Goal: Navigation & Orientation: Find specific page/section

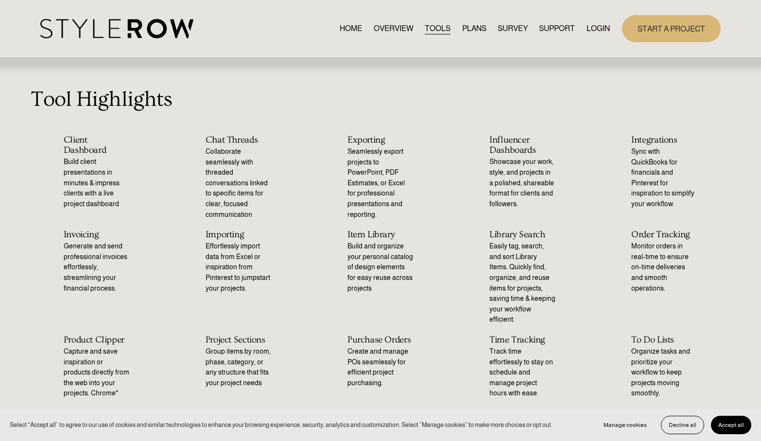
click at [429, 30] on link "TOOLS" at bounding box center [437, 28] width 26 height 13
click at [136, 17] on div "HOME OVERVIEW TOOLS PLANS SURVEY SUPPORT" at bounding box center [380, 28] width 680 height 27
click at [341, 29] on link "HOME" at bounding box center [350, 28] width 22 height 13
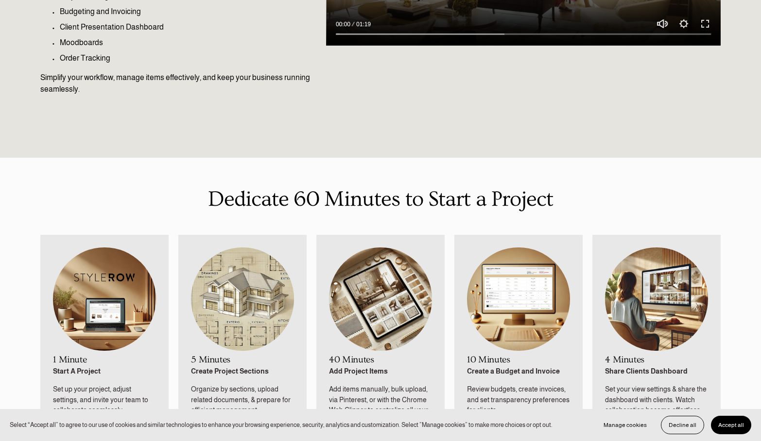
scroll to position [413, 0]
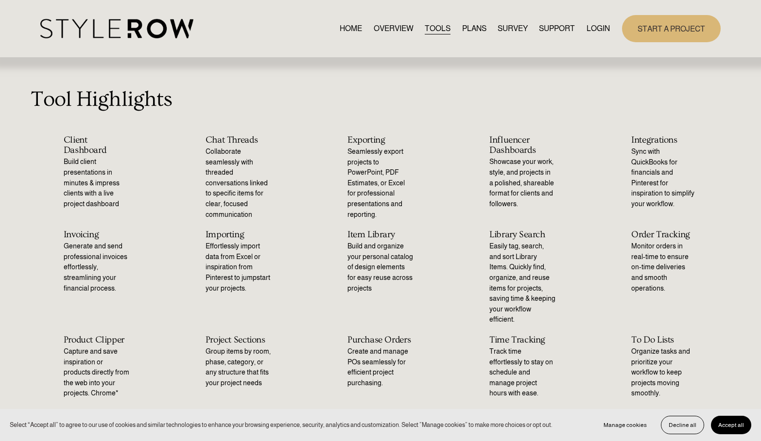
click at [129, 106] on p "Tool Highlights" at bounding box center [381, 99] width 700 height 33
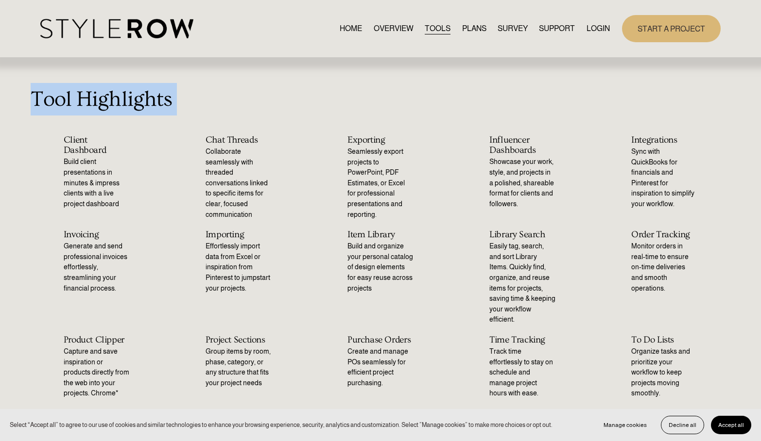
click at [129, 106] on p "Tool Highlights" at bounding box center [381, 99] width 700 height 33
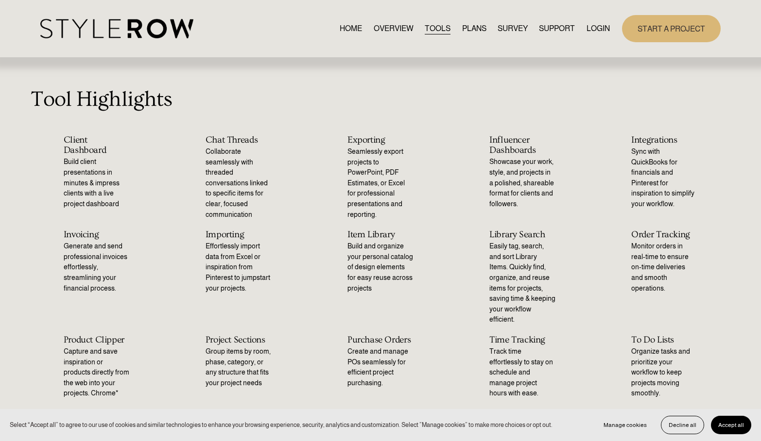
click at [129, 106] on p "Tool Highlights" at bounding box center [381, 99] width 700 height 33
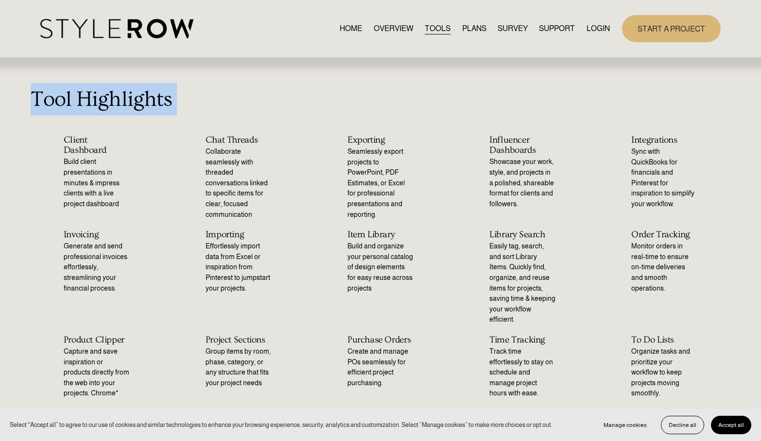
copy div "Tool Highlights"
click at [89, 150] on h2 "Client Dashboard" at bounding box center [97, 145] width 66 height 21
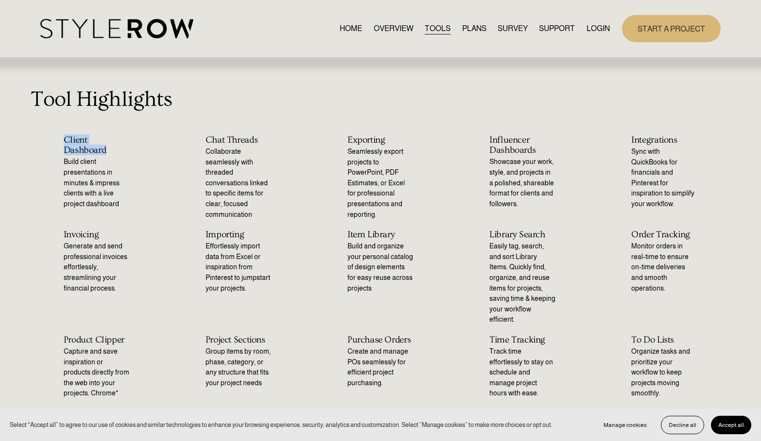
drag, startPoint x: 105, startPoint y: 149, endPoint x: 64, endPoint y: 139, distance: 42.3
click at [64, 139] on h2 "Client Dashboard" at bounding box center [97, 145] width 66 height 21
copy h2 "Client Dashboard"
click at [88, 231] on h2 "Invoicing" at bounding box center [97, 235] width 66 height 10
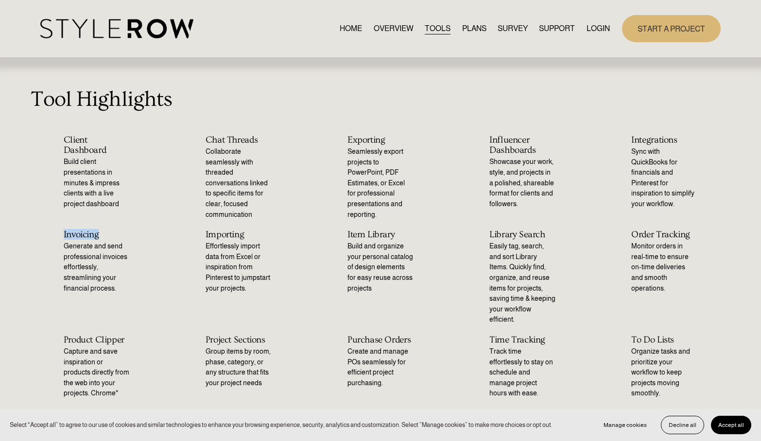
click at [88, 231] on h2 "Invoicing" at bounding box center [97, 235] width 66 height 10
copy div "Invoicing"
click at [430, 28] on link "TOOLS" at bounding box center [437, 28] width 26 height 13
